Goal: Task Accomplishment & Management: Use online tool/utility

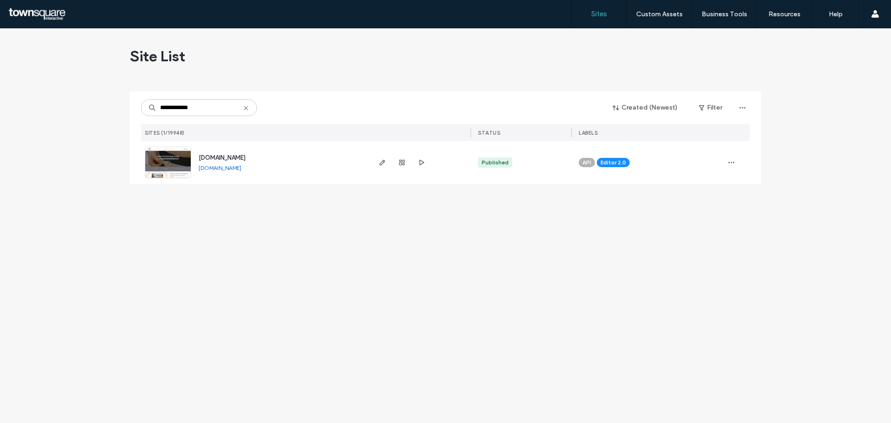
type input "**********"
click at [235, 155] on span "[DOMAIN_NAME]" at bounding box center [222, 157] width 47 height 7
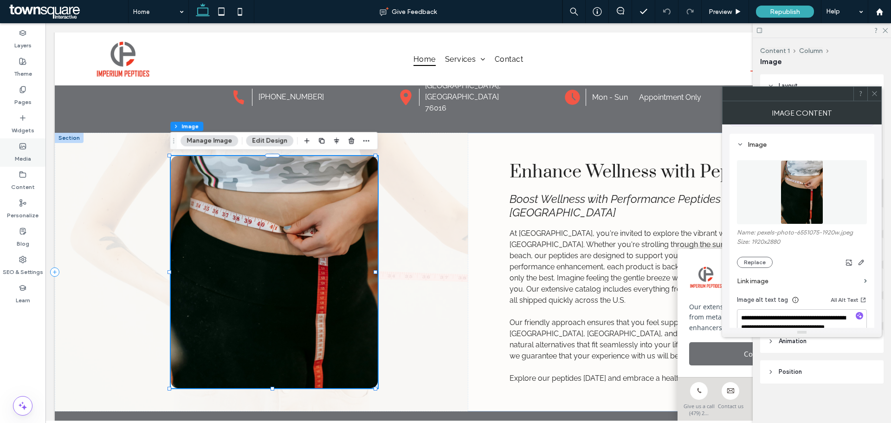
click at [19, 144] on div "Media" at bounding box center [22, 152] width 45 height 28
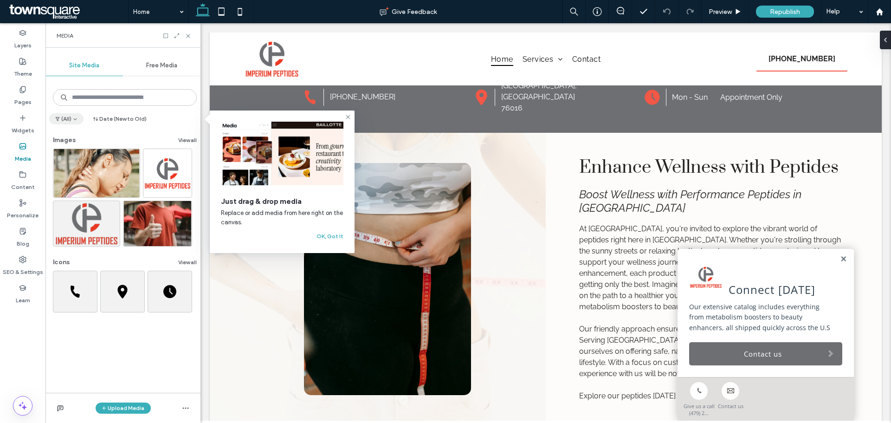
click at [65, 121] on button "(All)" at bounding box center [66, 118] width 34 height 11
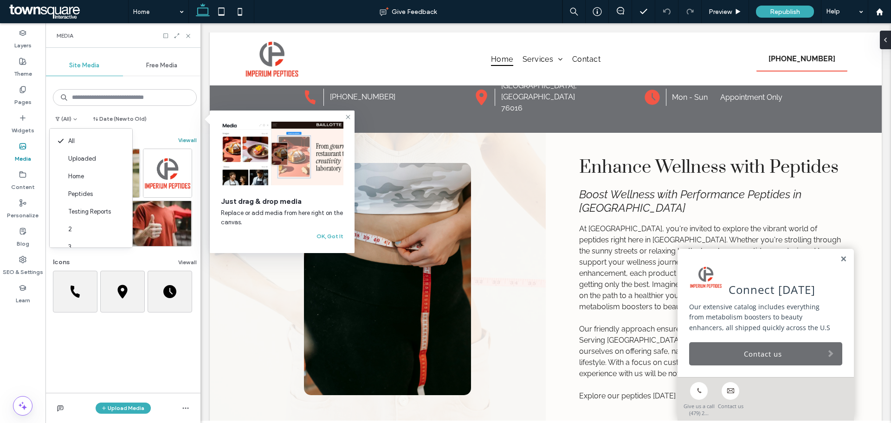
click at [178, 136] on button "View all" at bounding box center [187, 140] width 19 height 11
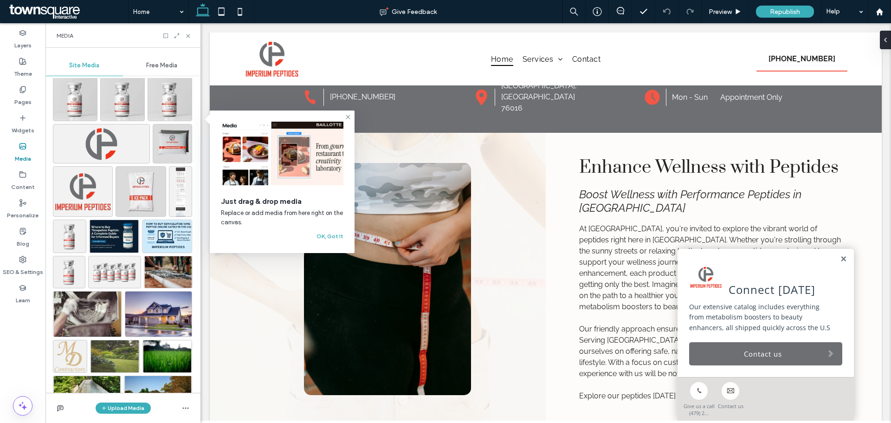
scroll to position [763, 0]
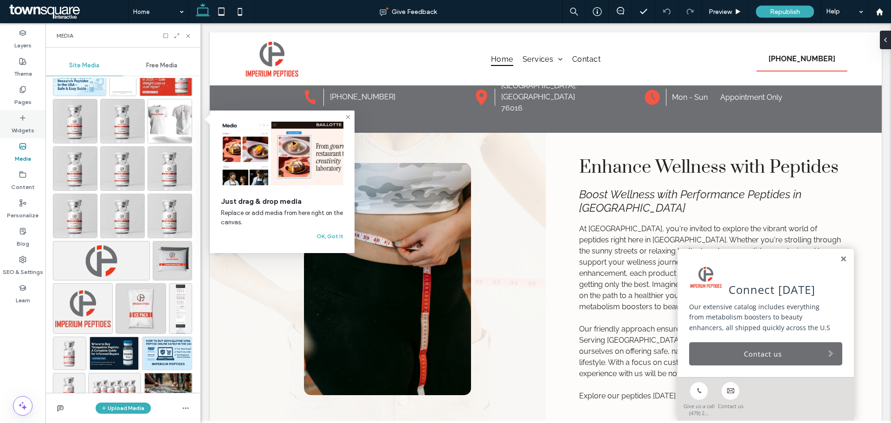
click at [22, 126] on label "Widgets" at bounding box center [23, 128] width 23 height 13
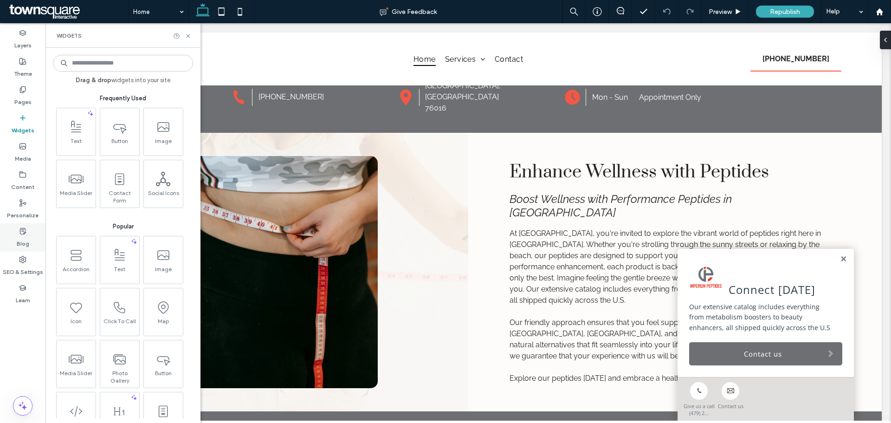
click at [23, 242] on label "Blog" at bounding box center [23, 241] width 13 height 13
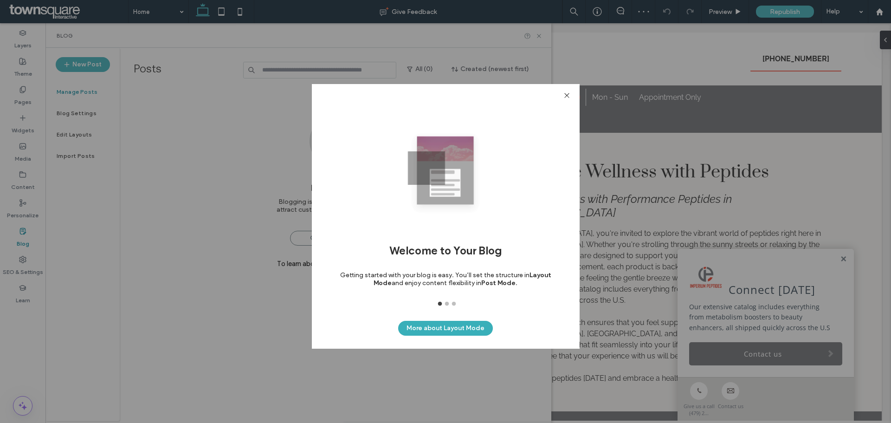
click at [569, 92] on icon at bounding box center [566, 95] width 7 height 7
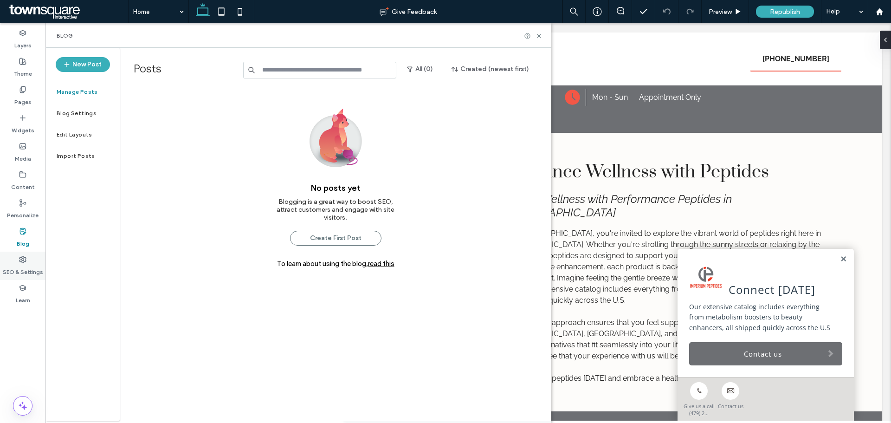
click at [30, 263] on label "SEO & Settings" at bounding box center [23, 269] width 40 height 13
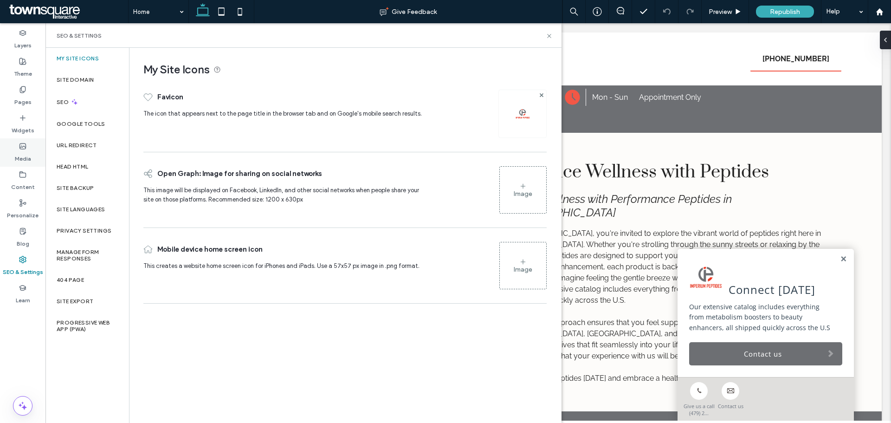
click at [22, 146] on icon at bounding box center [22, 145] width 7 height 7
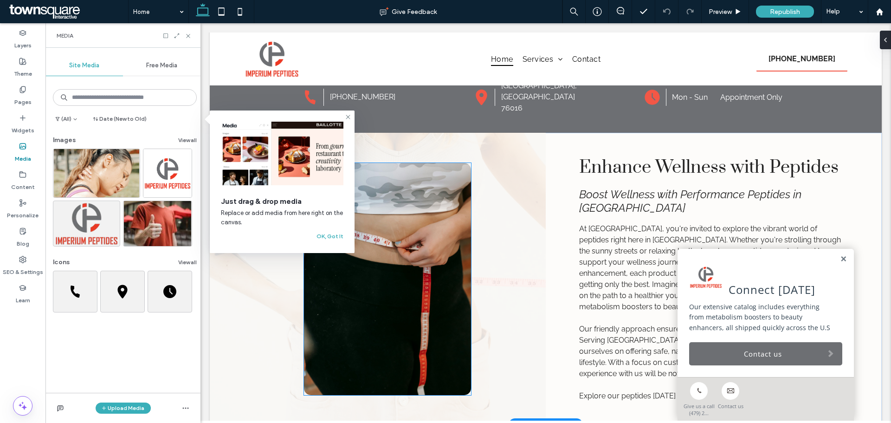
click at [394, 280] on img at bounding box center [387, 279] width 167 height 232
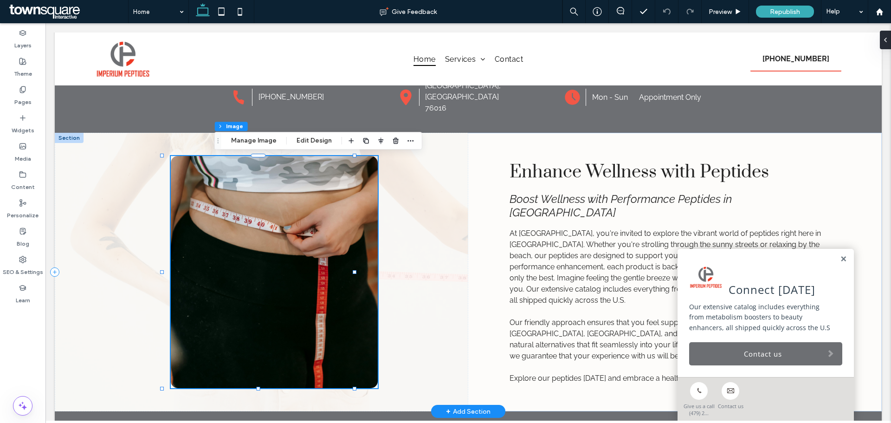
click at [377, 280] on div at bounding box center [262, 272] width 414 height 278
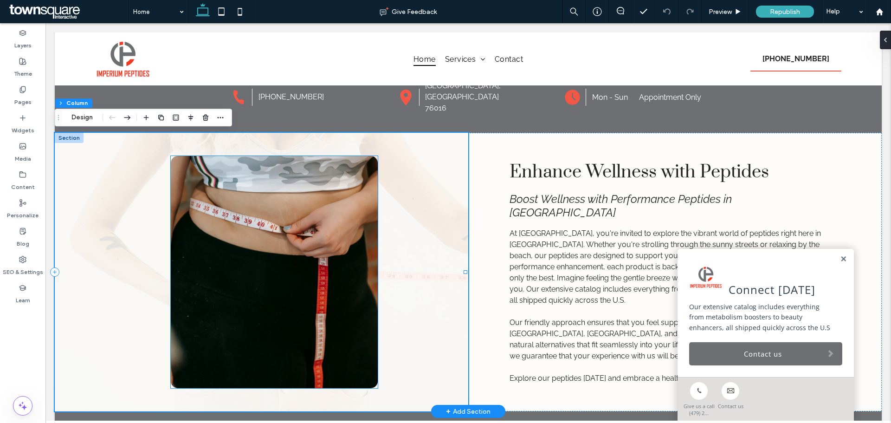
click at [274, 230] on img at bounding box center [274, 272] width 207 height 232
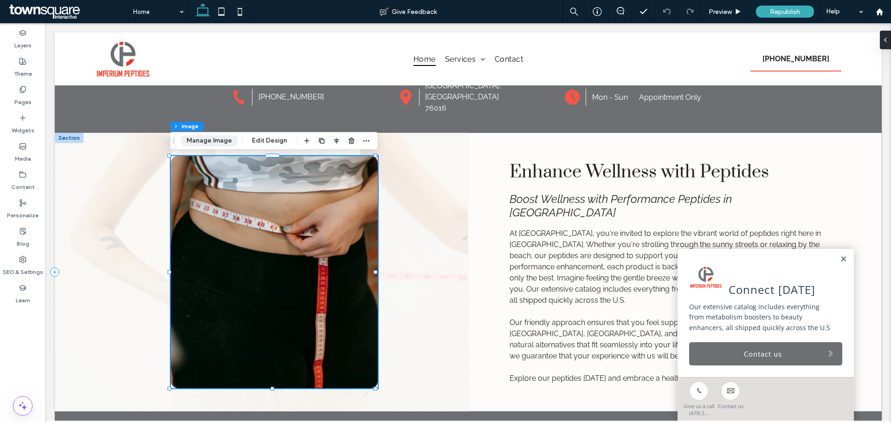
click at [207, 141] on button "Manage Image" at bounding box center [210, 140] width 58 height 11
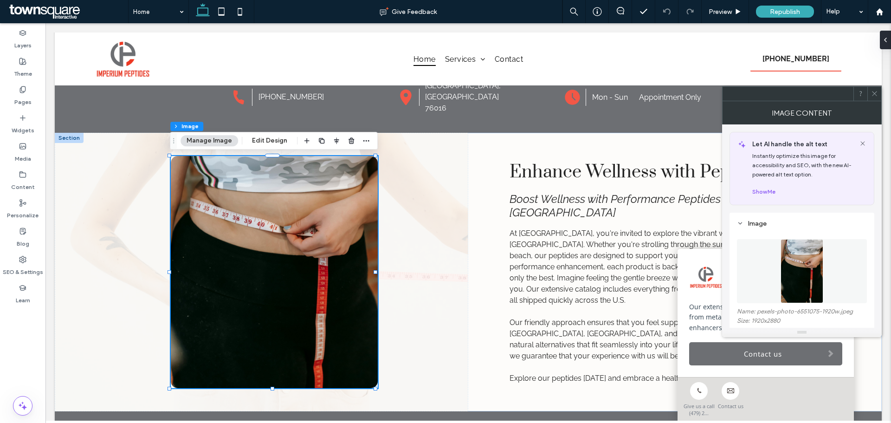
scroll to position [102, 0]
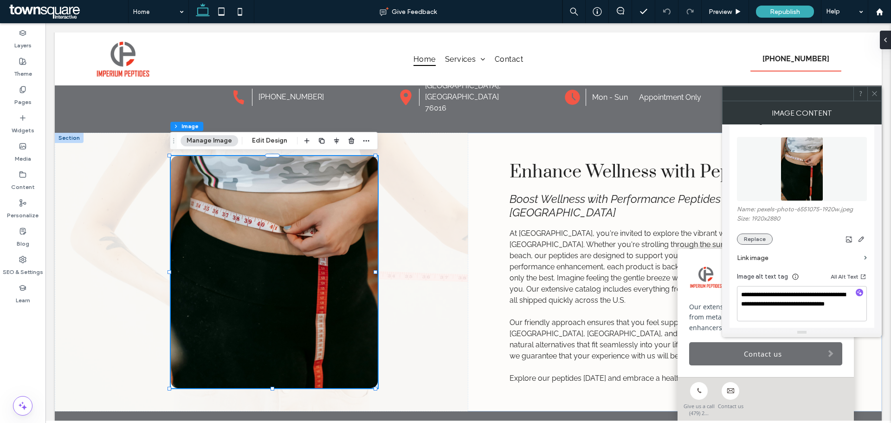
click at [758, 241] on button "Replace" at bounding box center [755, 238] width 36 height 11
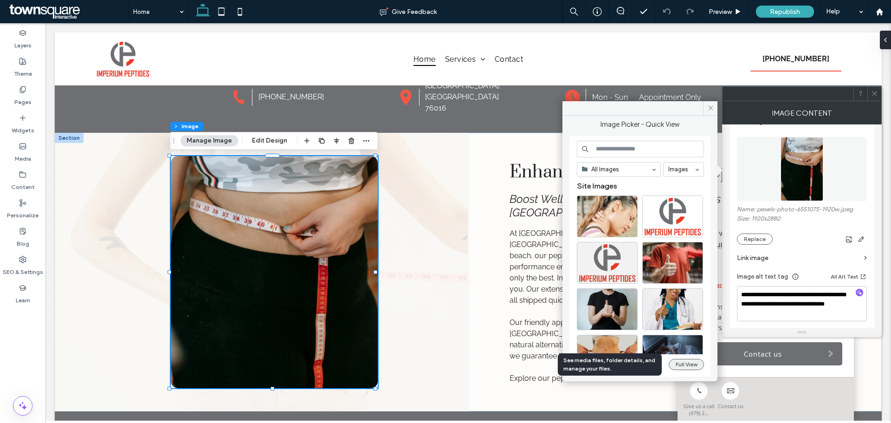
click at [681, 365] on button "Full View" at bounding box center [686, 364] width 35 height 11
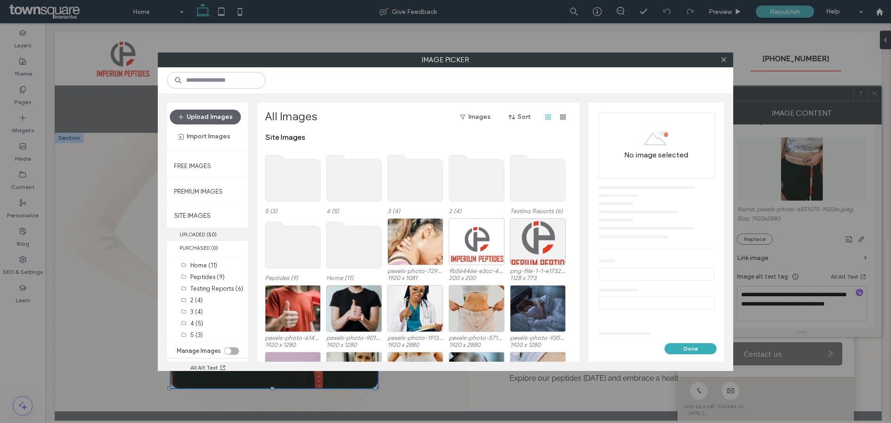
click at [203, 231] on label "UPLOADED ( 50 )" at bounding box center [207, 233] width 81 height 13
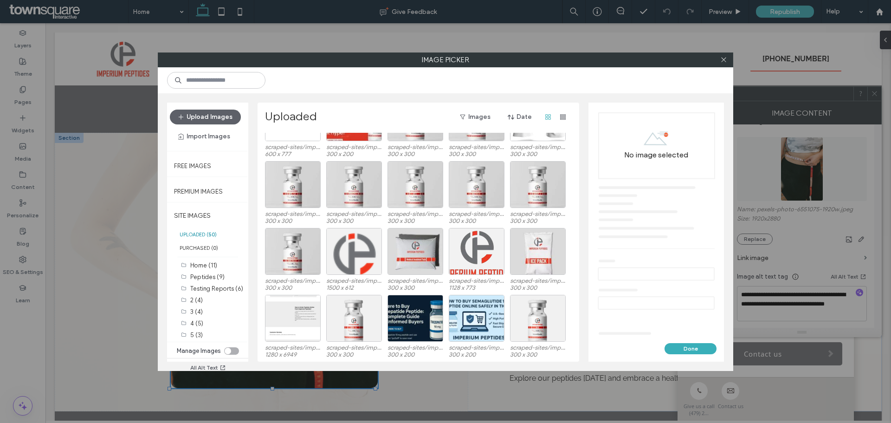
scroll to position [438, 0]
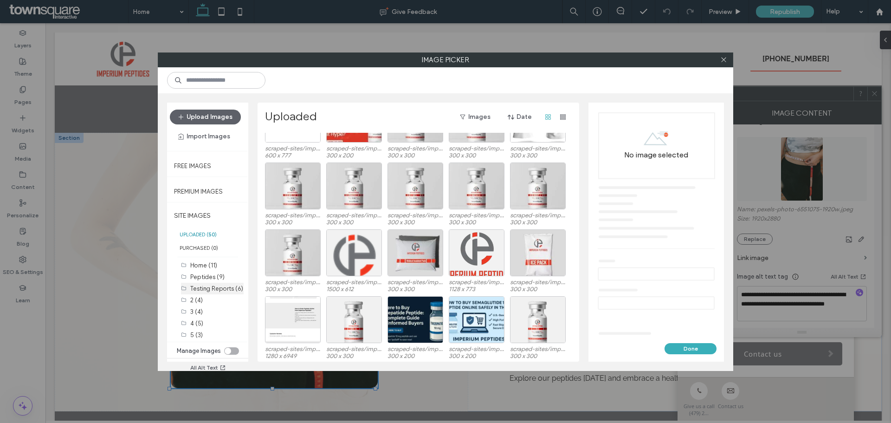
click at [220, 286] on label "Testing Reports (6)" at bounding box center [216, 288] width 53 height 7
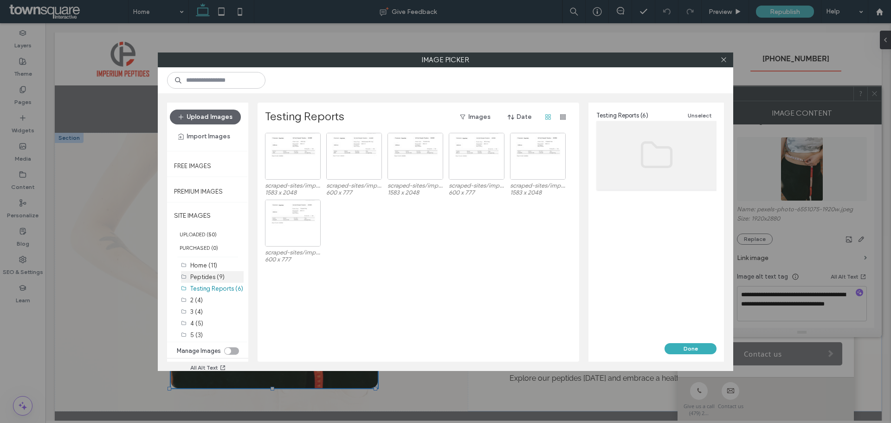
click at [218, 278] on label "Peptides (9)" at bounding box center [207, 276] width 34 height 7
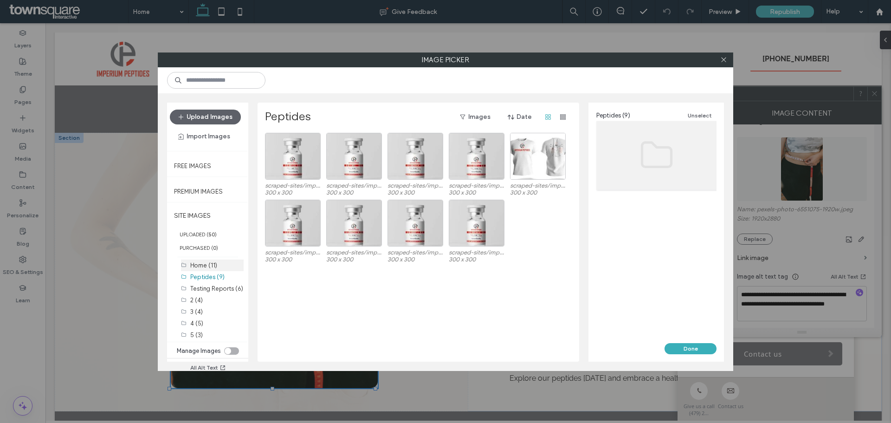
click at [214, 266] on label "Home (11)" at bounding box center [203, 265] width 27 height 7
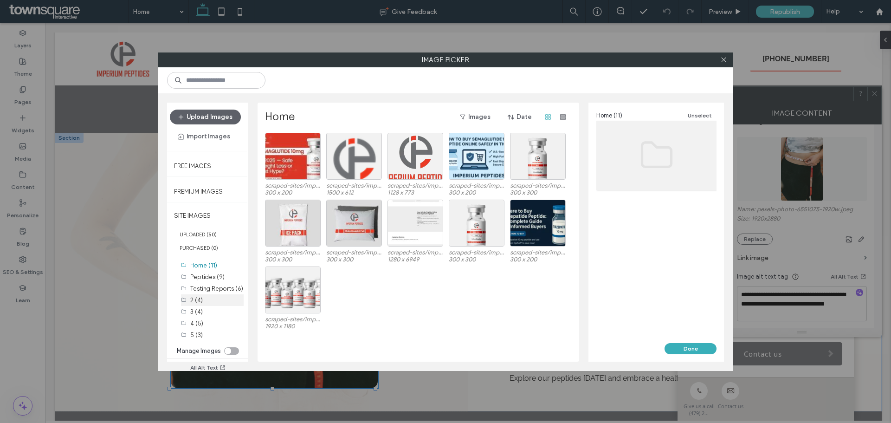
click at [210, 302] on div "2 (4)" at bounding box center [216, 300] width 53 height 10
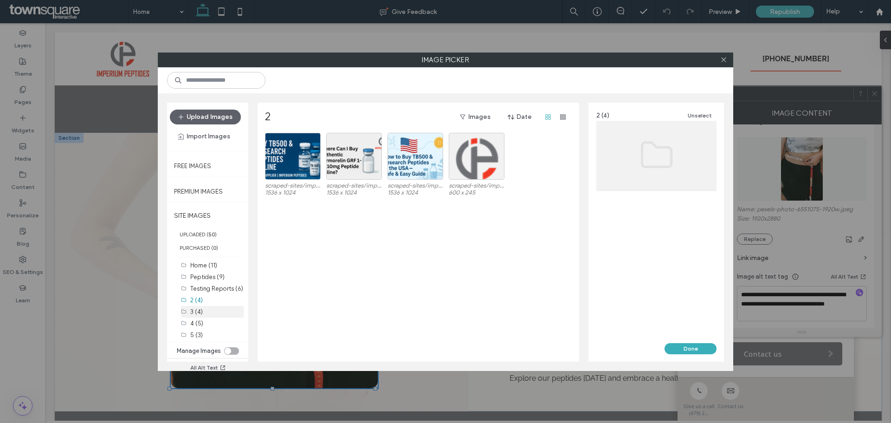
click at [207, 308] on div "3 (4)" at bounding box center [216, 312] width 53 height 10
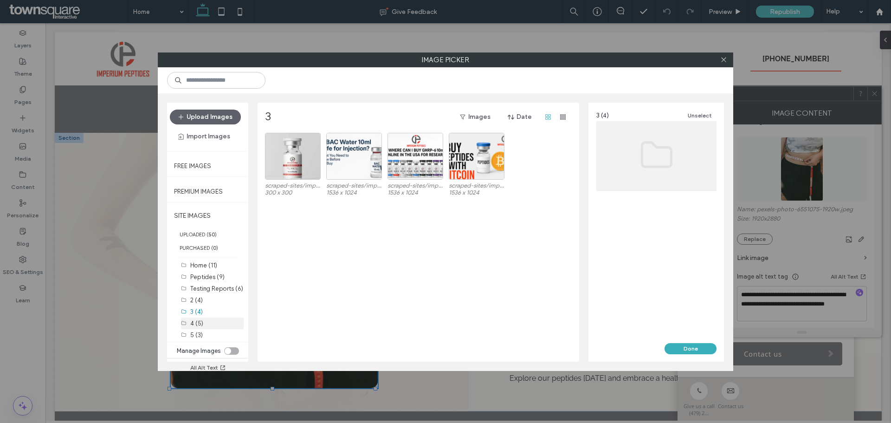
click at [200, 322] on label "4 (5)" at bounding box center [196, 323] width 13 height 7
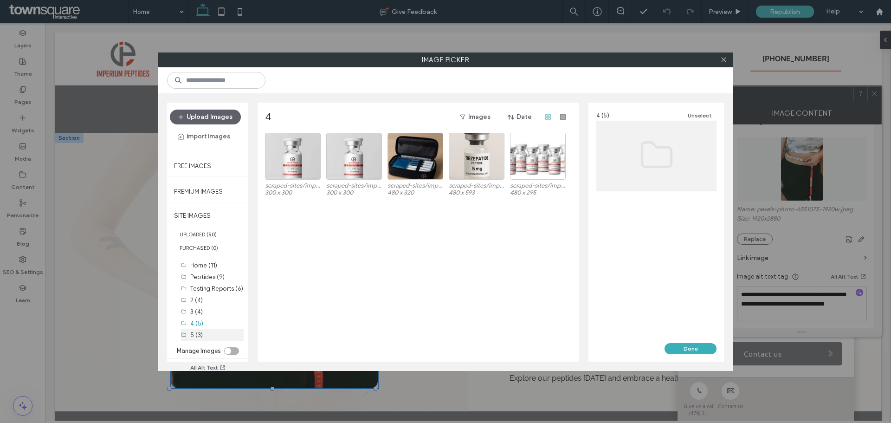
click at [202, 330] on div "5 (3)" at bounding box center [216, 335] width 53 height 10
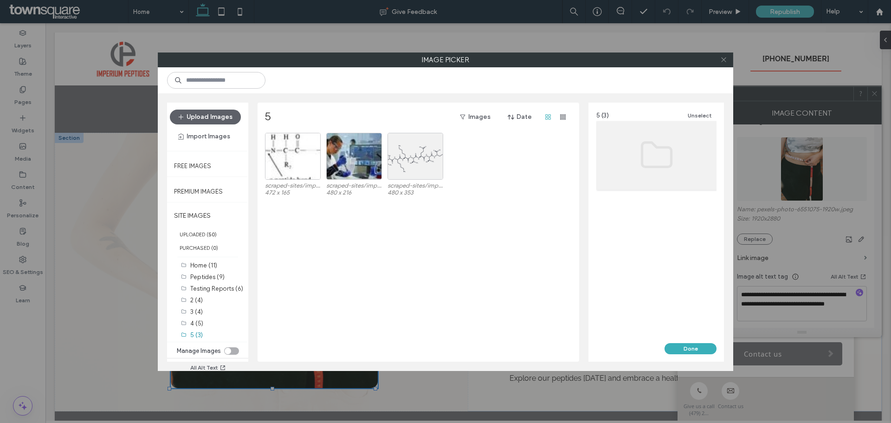
click at [723, 58] on icon at bounding box center [723, 59] width 7 height 7
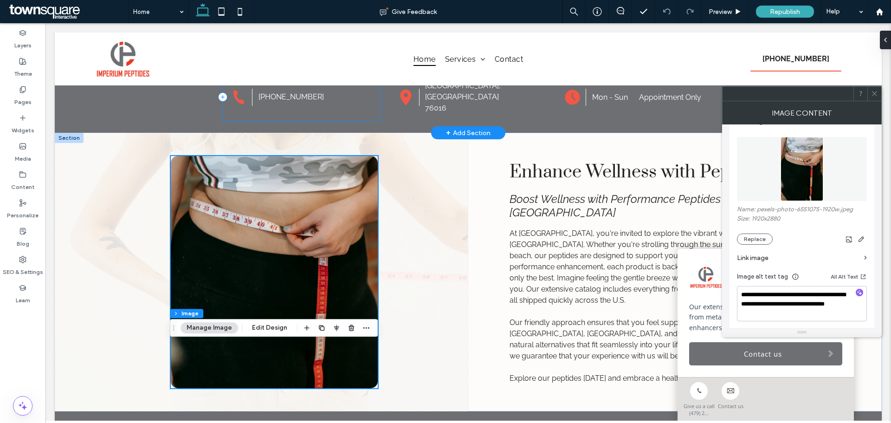
scroll to position [0, 0]
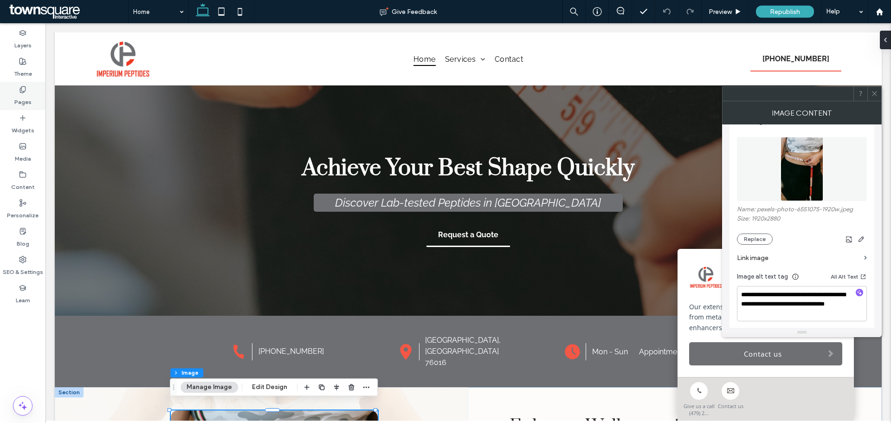
click at [19, 93] on label "Pages" at bounding box center [22, 99] width 17 height 13
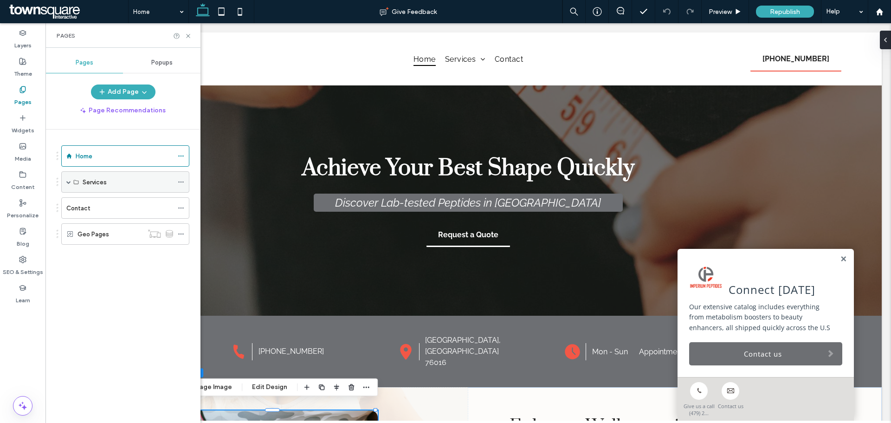
click at [69, 182] on span at bounding box center [68, 182] width 5 height 5
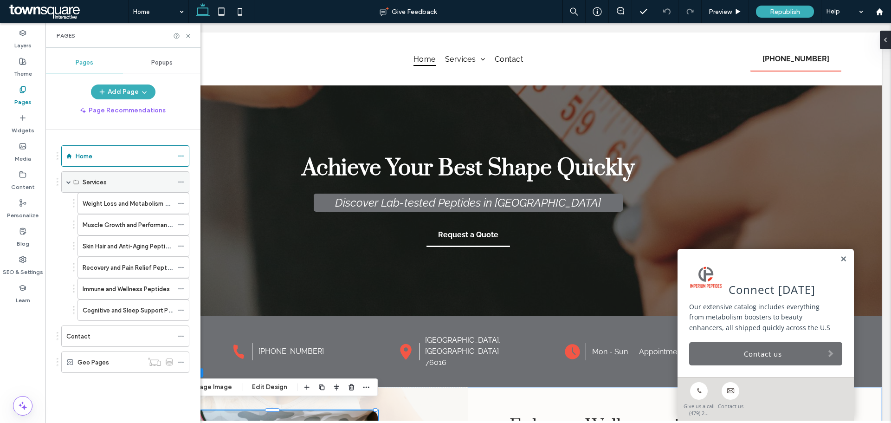
click at [69, 182] on span at bounding box center [68, 182] width 5 height 5
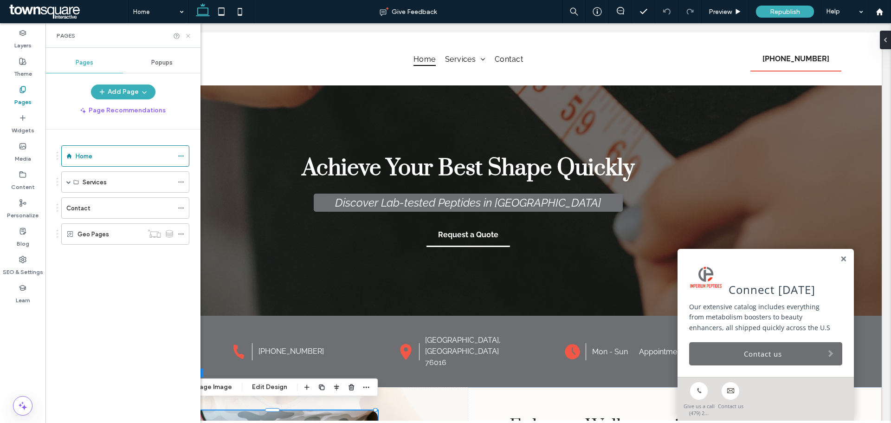
click at [187, 37] on use at bounding box center [188, 36] width 4 height 4
